Goal: Check status: Check status

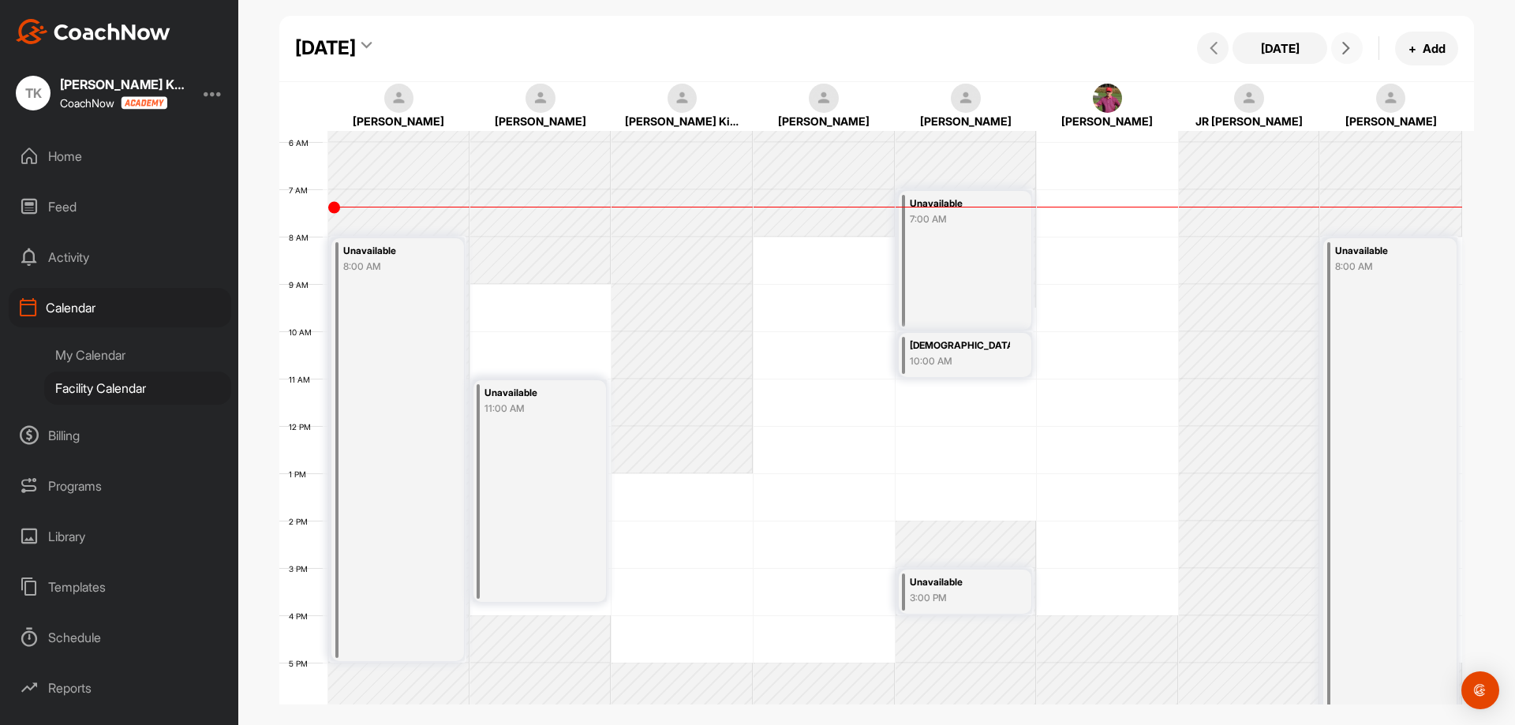
click at [1346, 50] on icon at bounding box center [1346, 48] width 13 height 13
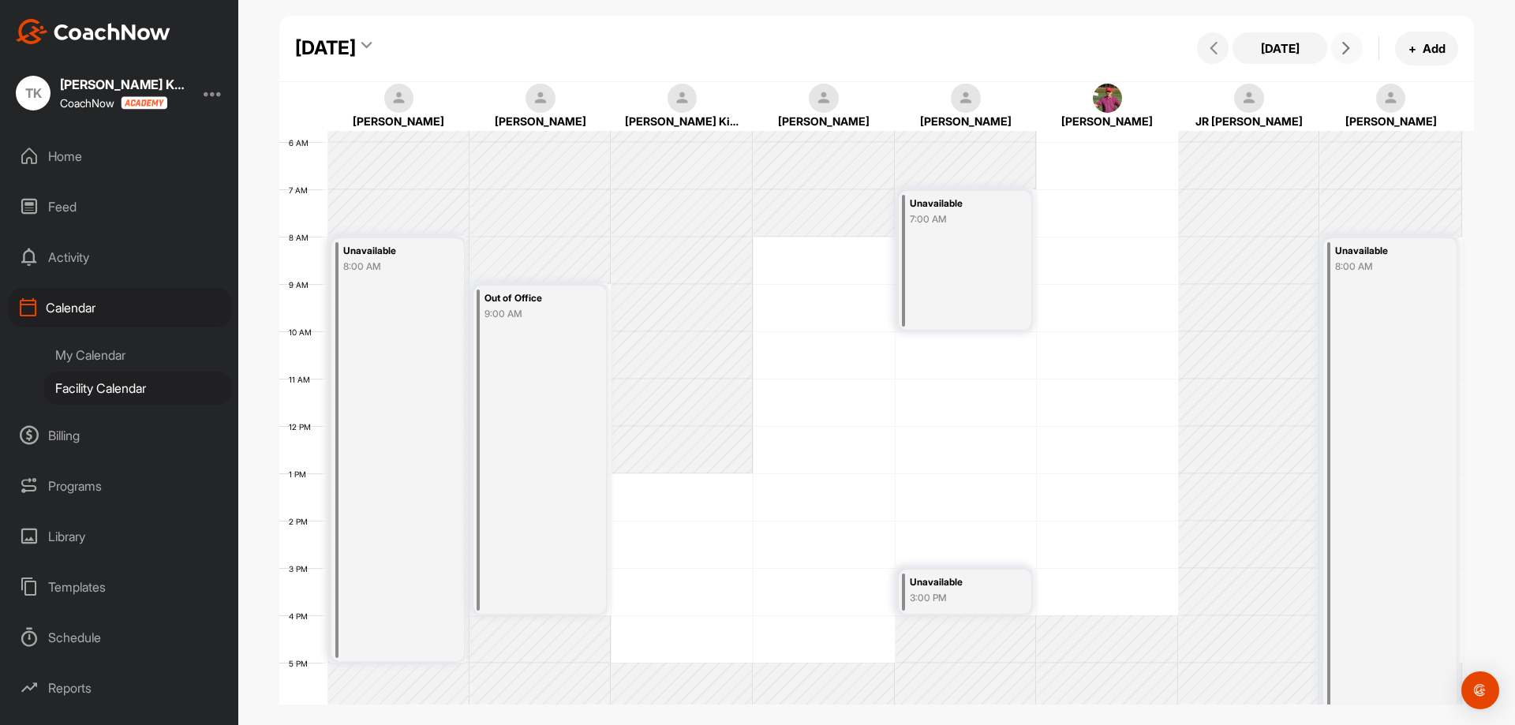
click at [1346, 50] on icon at bounding box center [1346, 48] width 13 height 13
click at [1237, 48] on button "[DATE]" at bounding box center [1279, 48] width 95 height 32
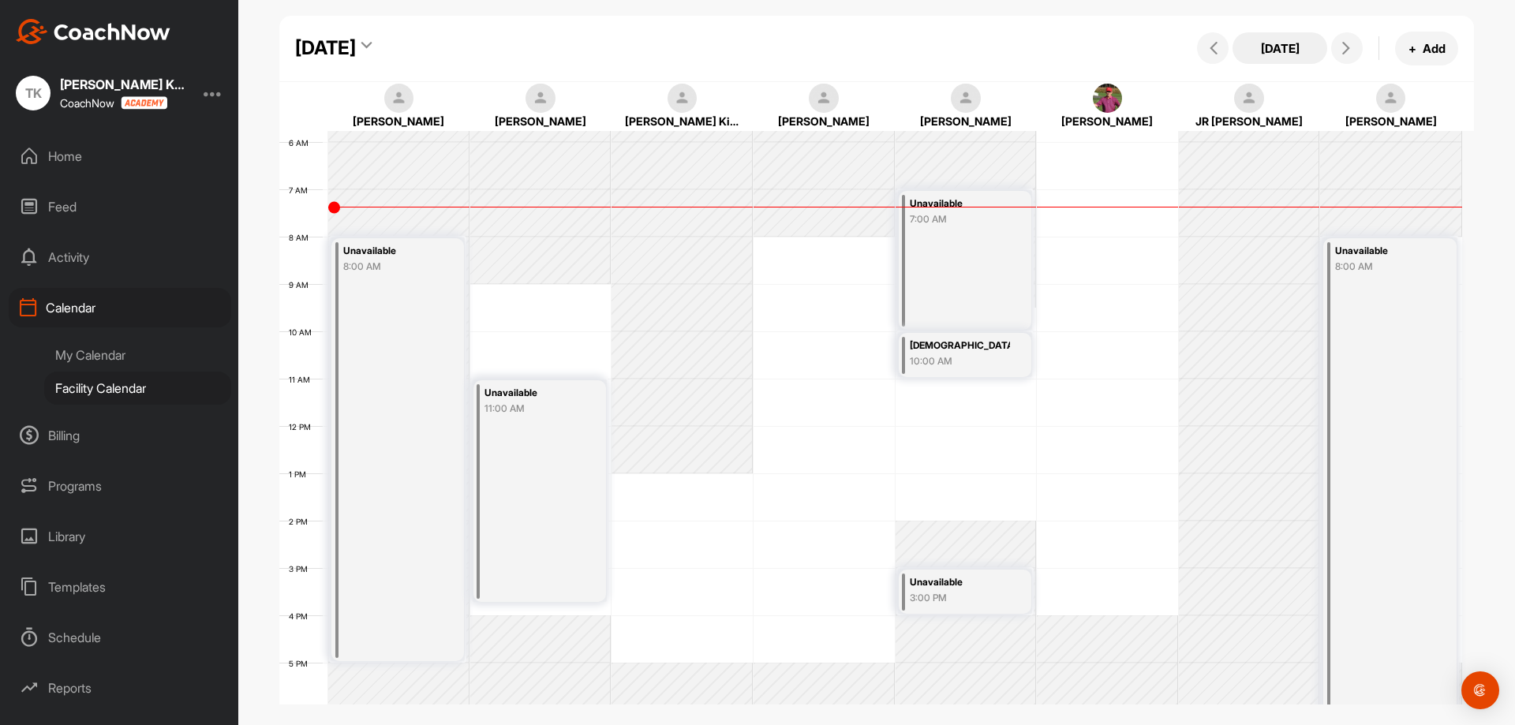
click at [1237, 47] on button "[DATE]" at bounding box center [1279, 48] width 95 height 32
click at [1214, 50] on icon at bounding box center [1213, 48] width 13 height 13
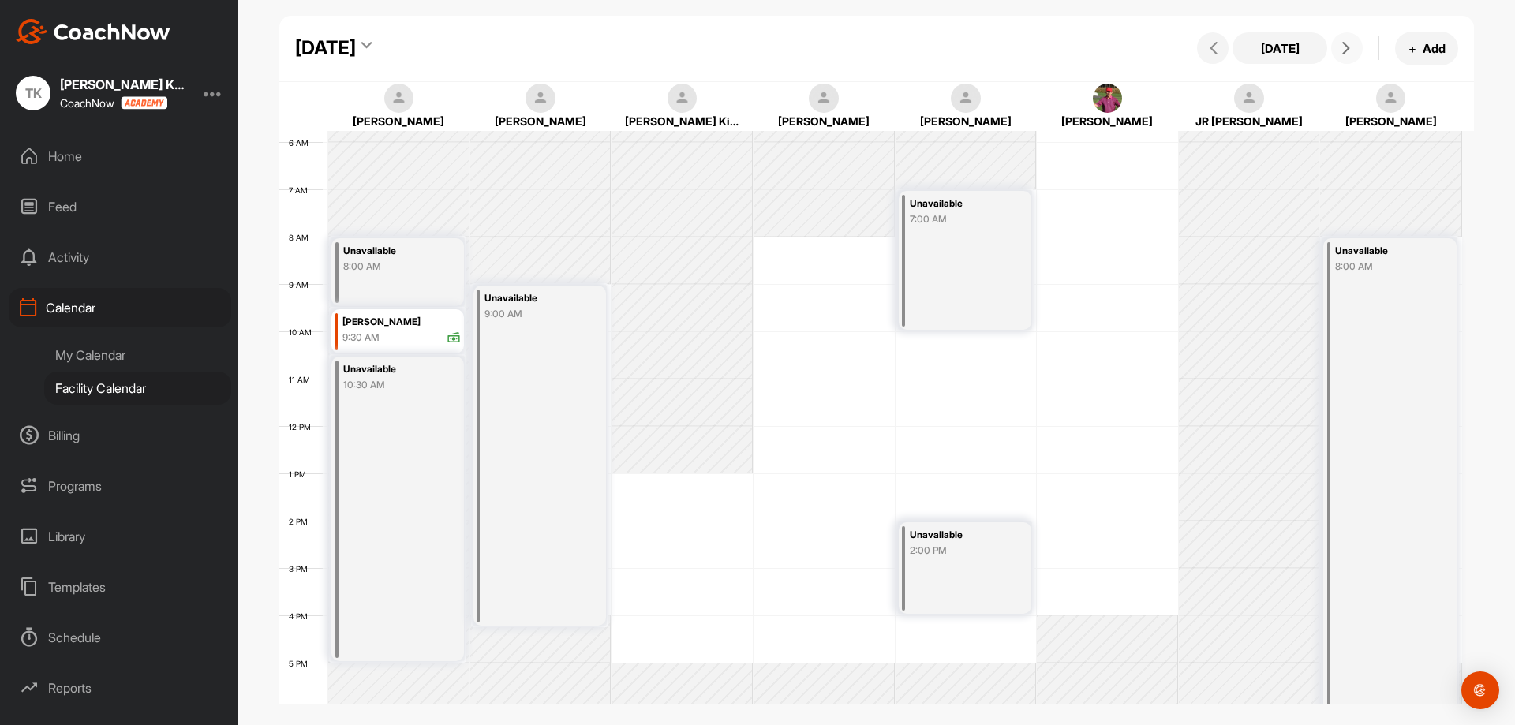
click at [1340, 53] on icon at bounding box center [1346, 48] width 13 height 13
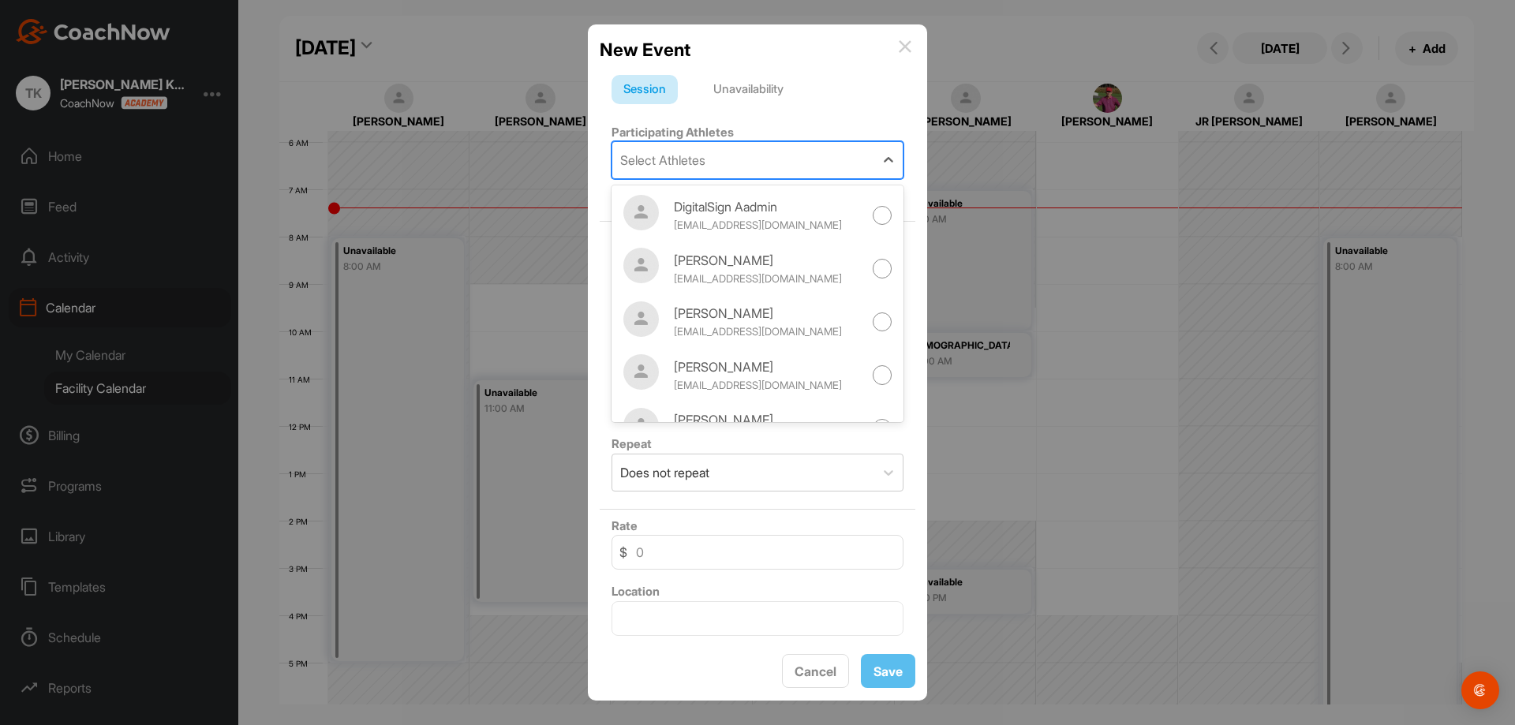
click at [712, 172] on div "Select Athletes" at bounding box center [743, 160] width 262 height 36
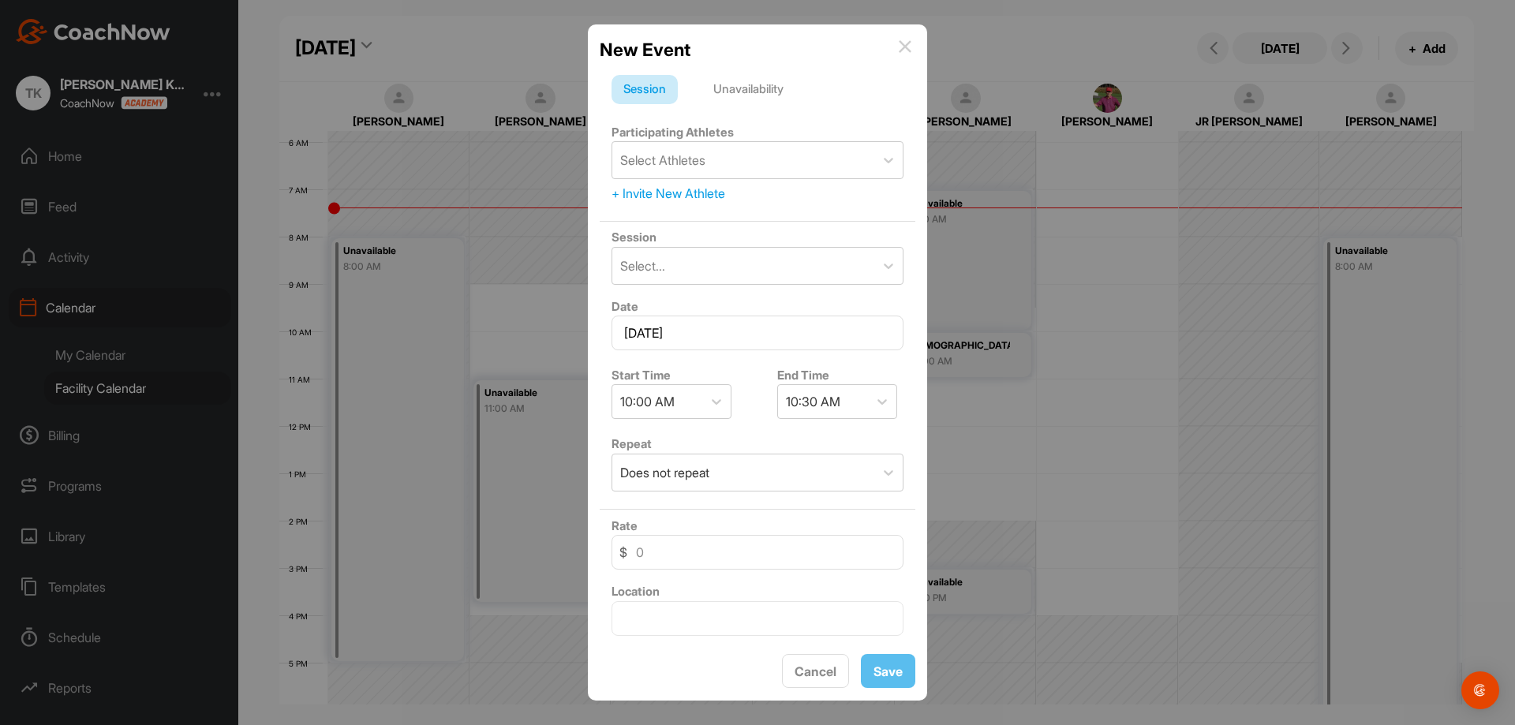
click at [909, 50] on img at bounding box center [905, 46] width 13 height 13
